Goal: Find specific page/section: Find specific page/section

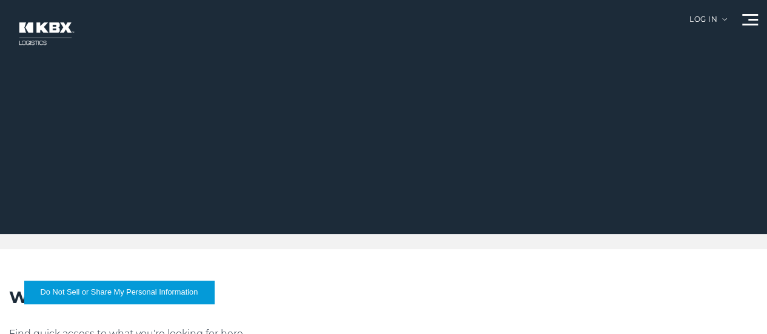
click at [0, 0] on link "Careers" at bounding box center [0, 0] width 0 height 0
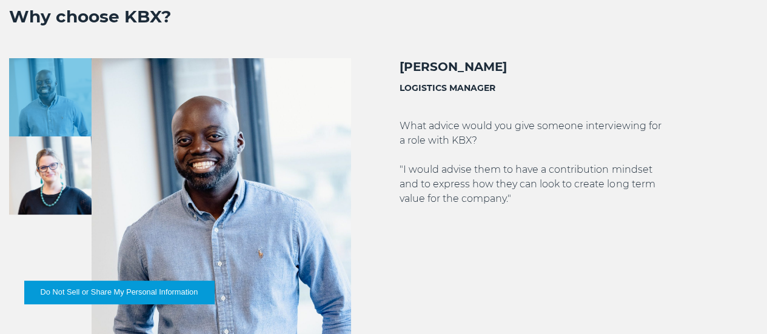
scroll to position [2305, 0]
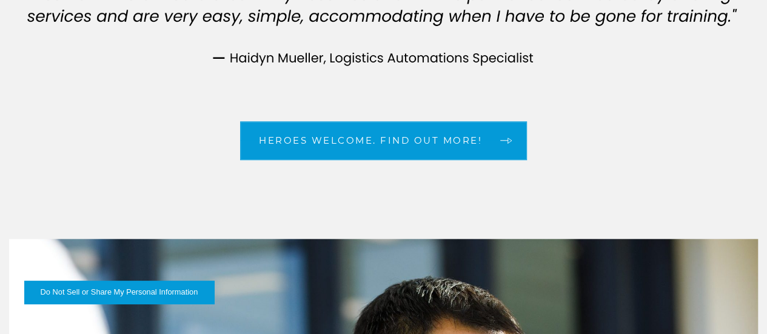
scroll to position [2851, 0]
